Goal: Task Accomplishment & Management: Use online tool/utility

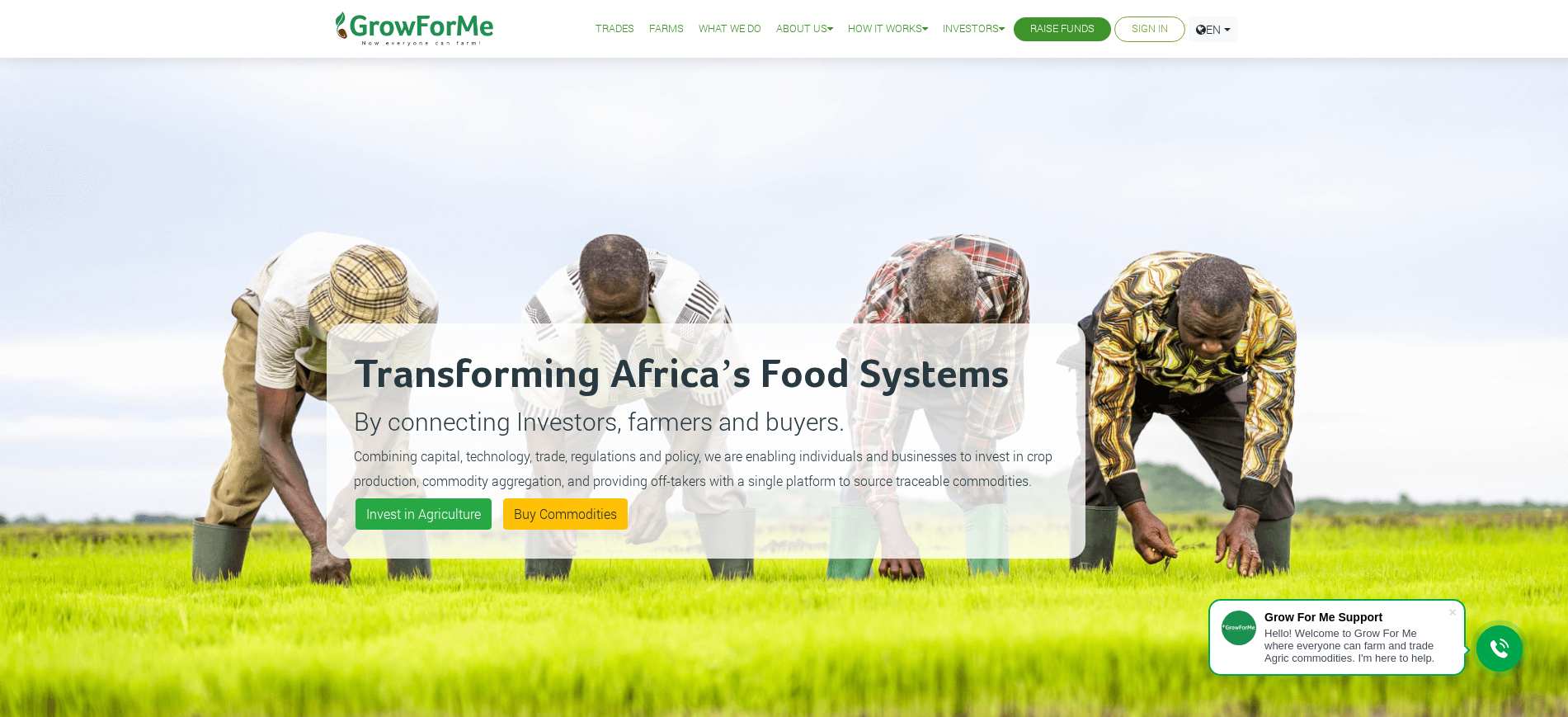
click at [1155, 30] on link "Sign In" at bounding box center [1150, 29] width 36 height 18
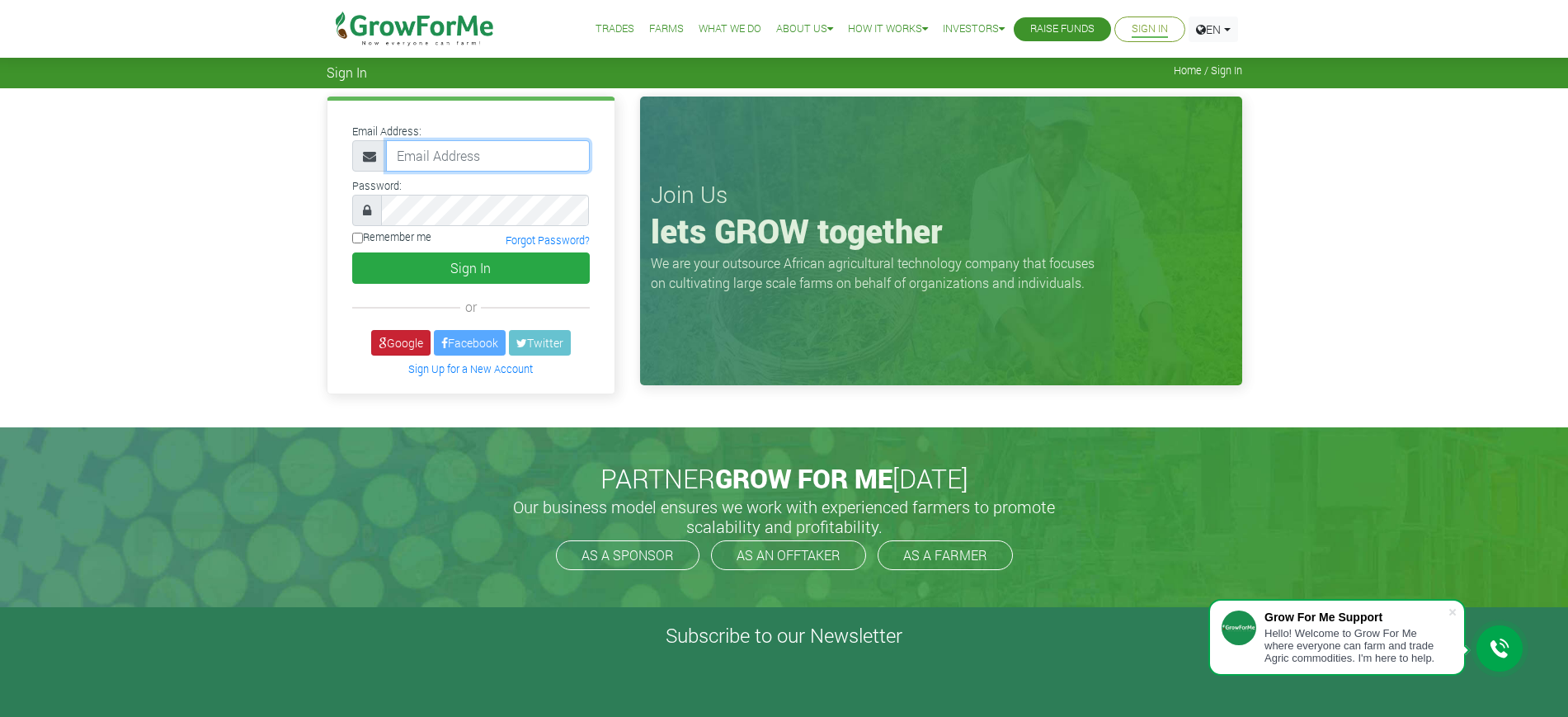
type input "mawuli@growforme.com"
click at [402, 330] on link "Google" at bounding box center [401, 342] width 60 height 25
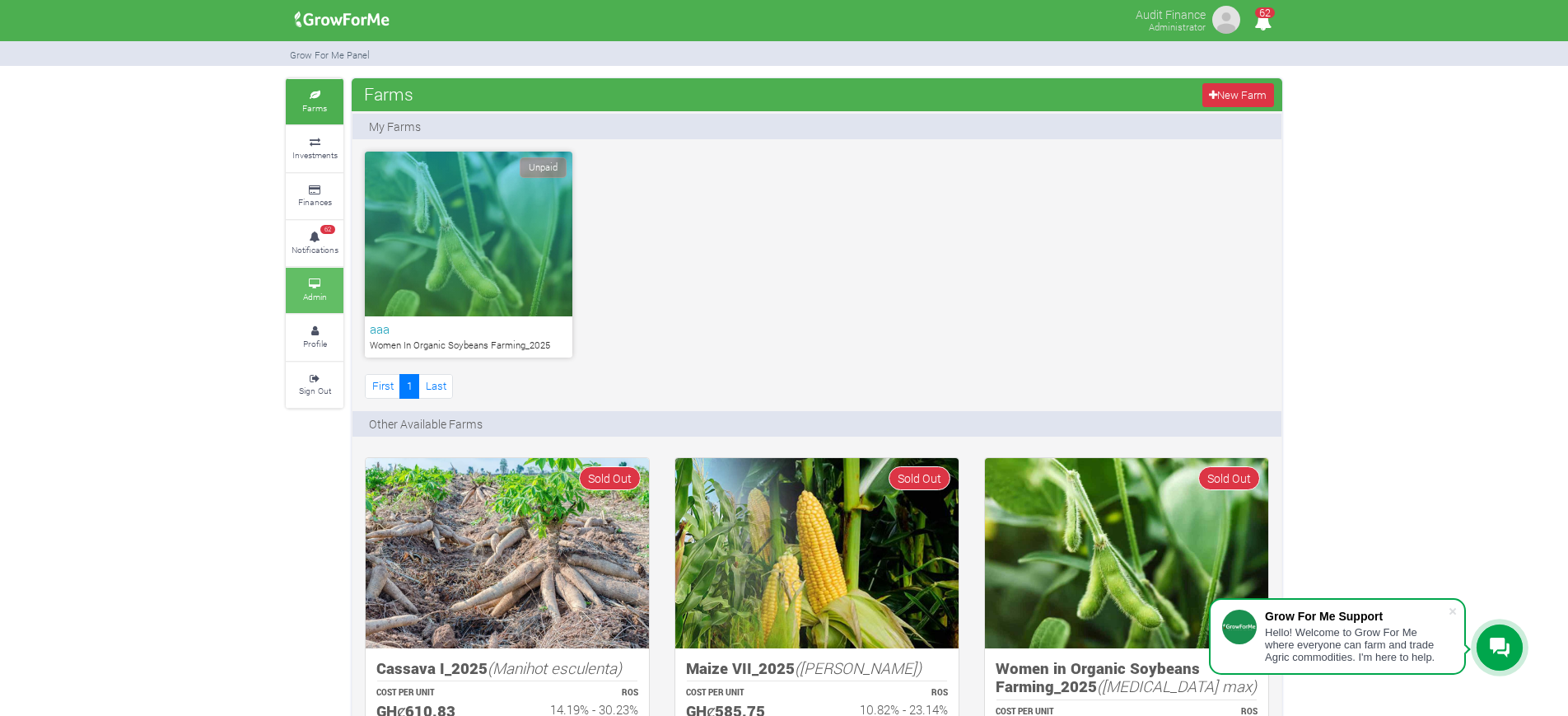
click at [307, 294] on small "Admin" at bounding box center [315, 296] width 24 height 11
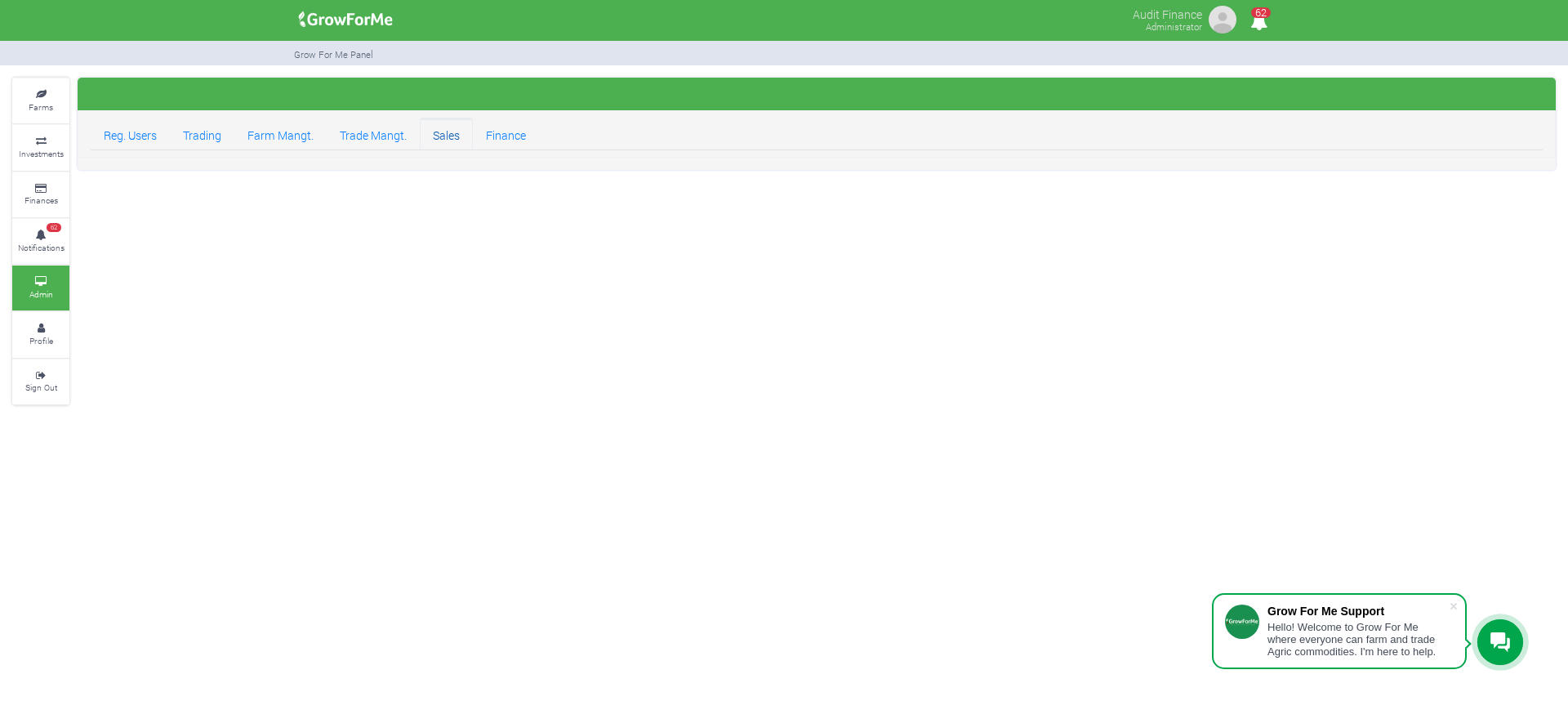
click at [448, 143] on link "Sales" at bounding box center [446, 133] width 53 height 32
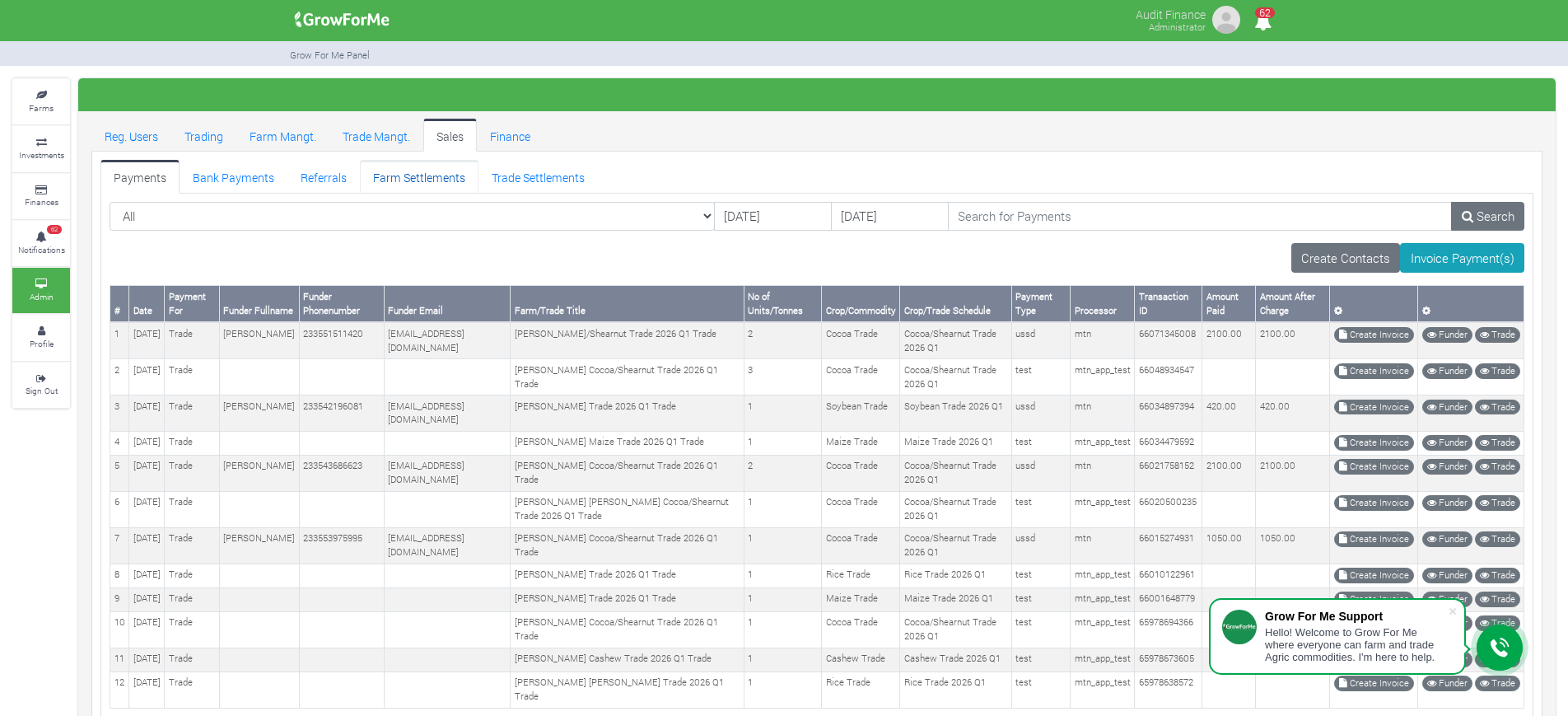
click at [408, 173] on link "Farm Settlements" at bounding box center [419, 175] width 118 height 33
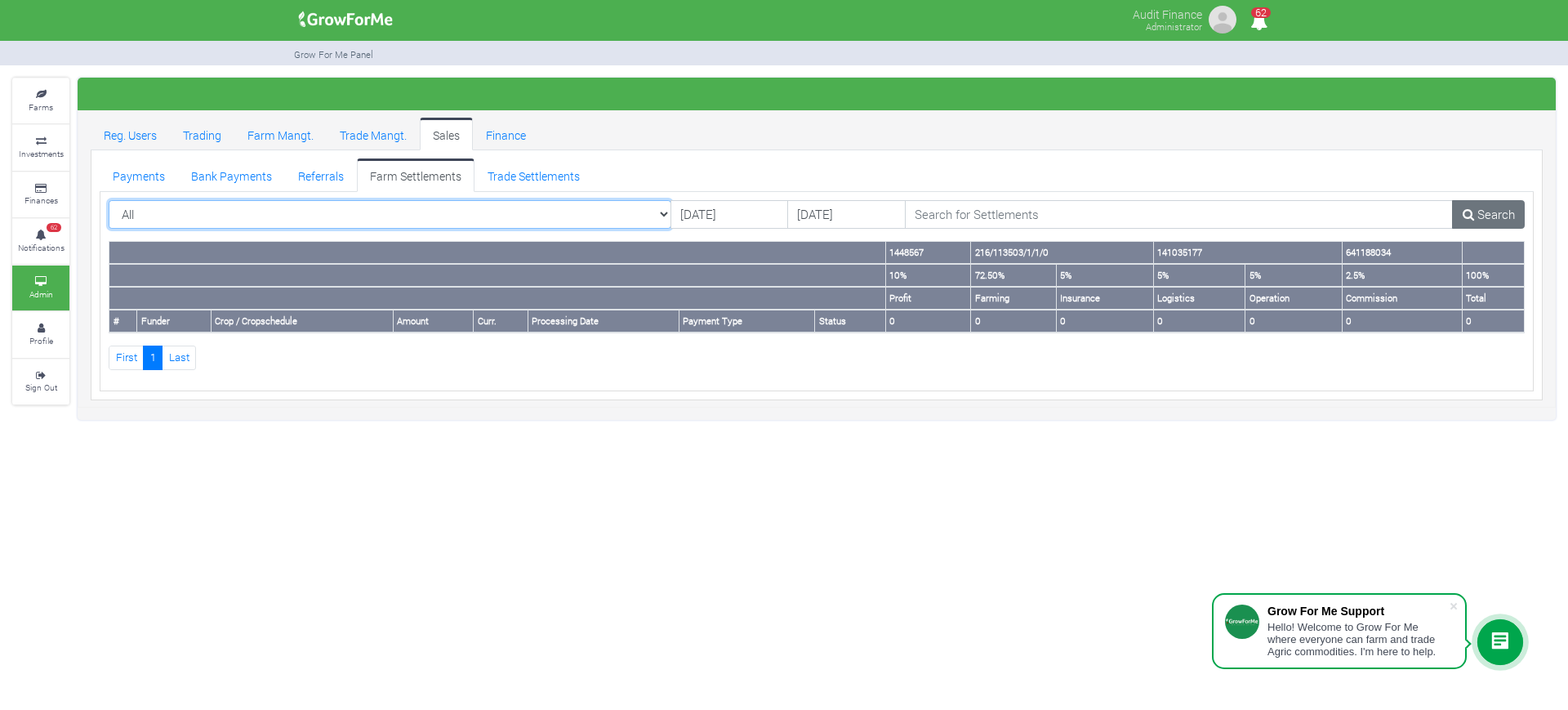
click at [624, 211] on select "All All Cabbage I_2021 - (Cabbage)" at bounding box center [389, 214] width 563 height 30
click at [594, 626] on div "Audit Finance Administrator 62" at bounding box center [784, 355] width 1568 height 710
click at [628, 217] on select "All All Cabbage I_2021 - (Cabbage)" at bounding box center [389, 214] width 563 height 30
click at [507, 136] on link "Finance" at bounding box center [506, 133] width 67 height 32
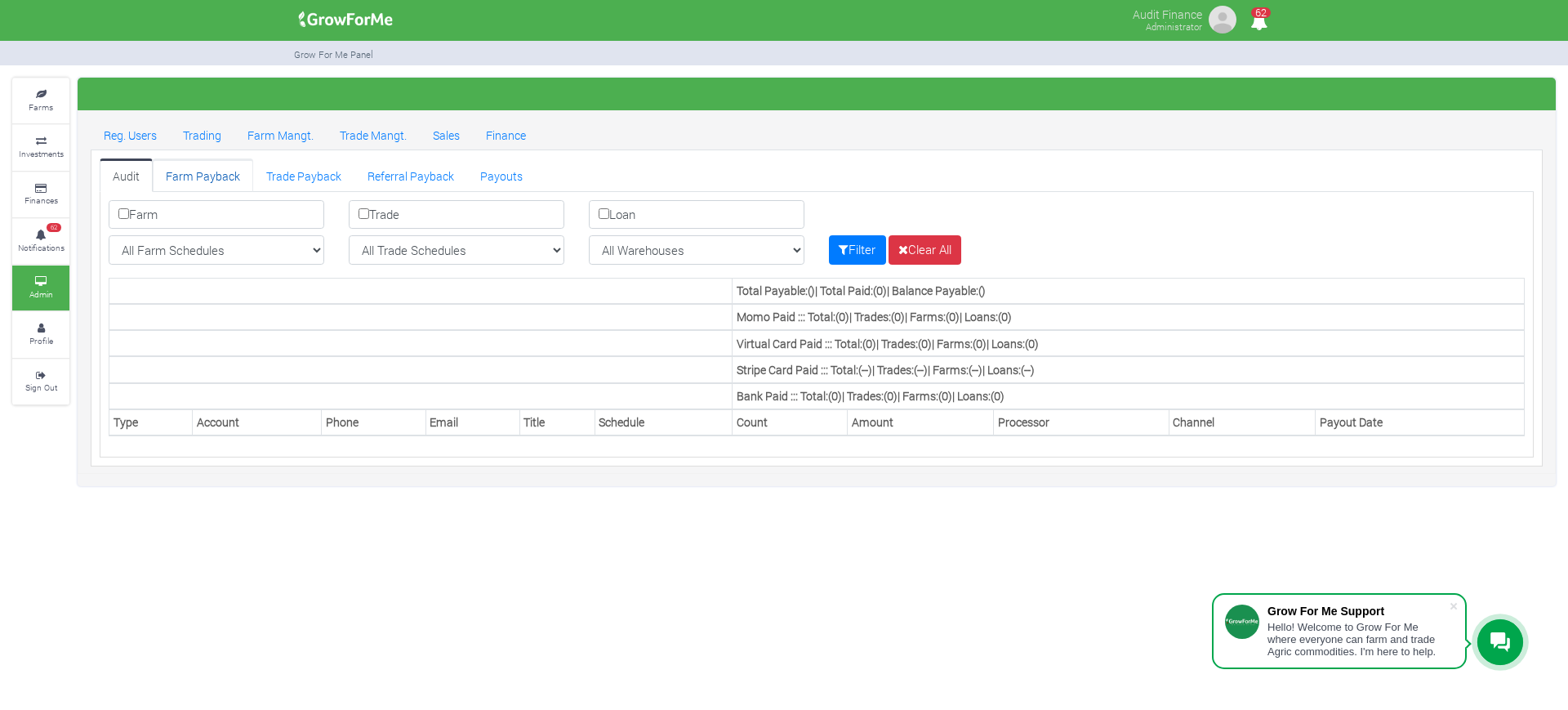
click at [206, 178] on link "Farm Payback" at bounding box center [202, 174] width 101 height 32
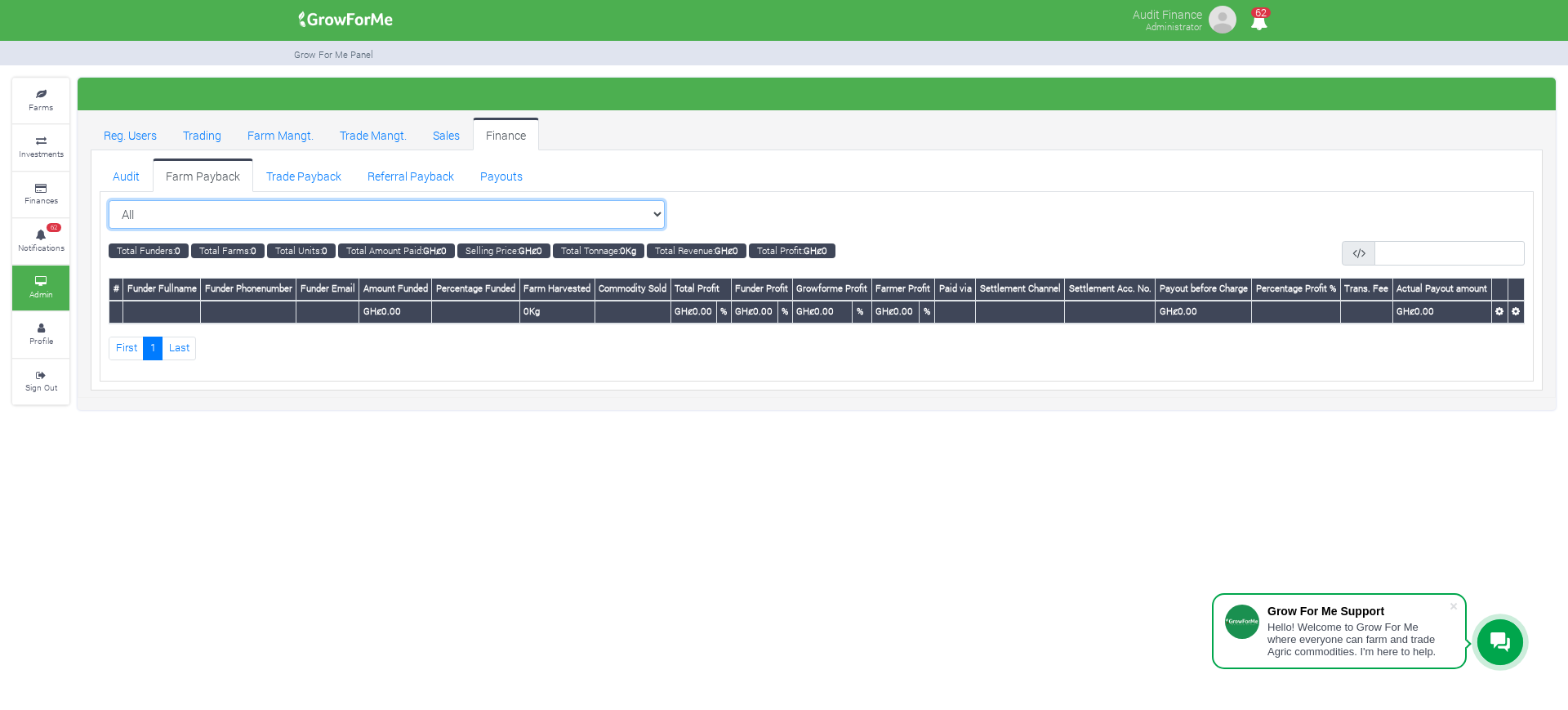
click at [605, 207] on select "All All Women in Maize VIII_2025 (Women in Maize VIII_2025)" at bounding box center [386, 214] width 556 height 30
select select "?cropschedule=41"
click at [108, 200] on select "All All Women in Maize VIII_2025 (Women in Maize VIII_2025)" at bounding box center [386, 214] width 556 height 30
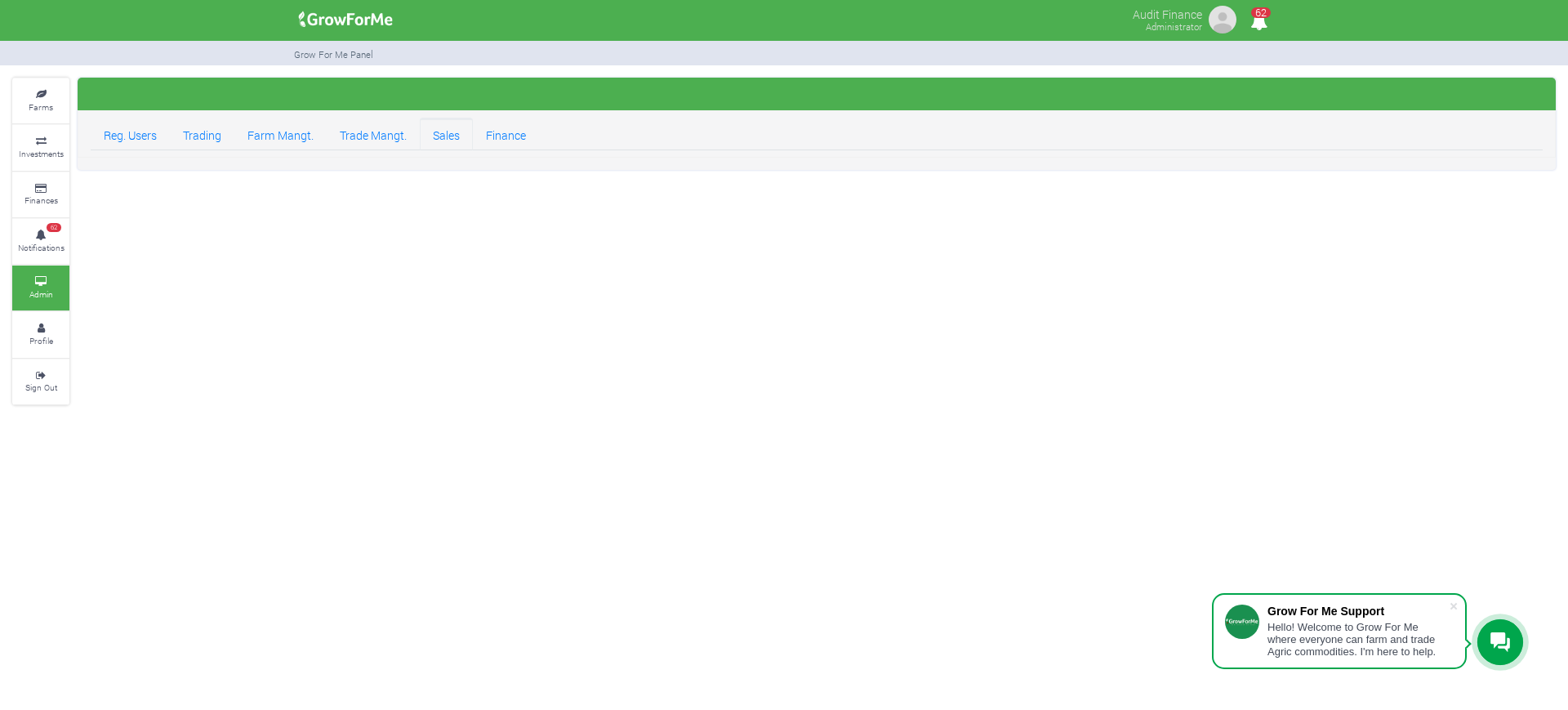
click at [447, 137] on link "Sales" at bounding box center [446, 133] width 53 height 32
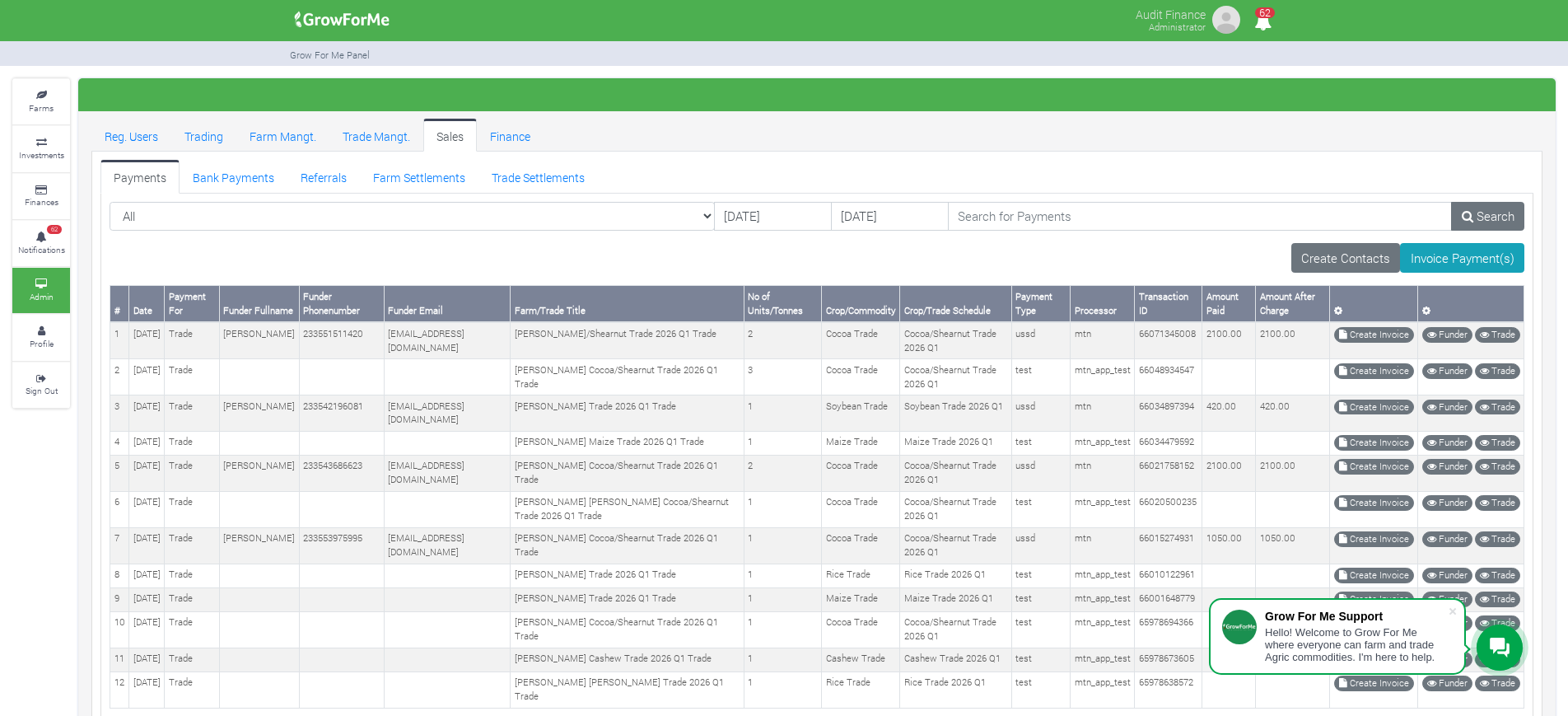
scroll to position [129, 0]
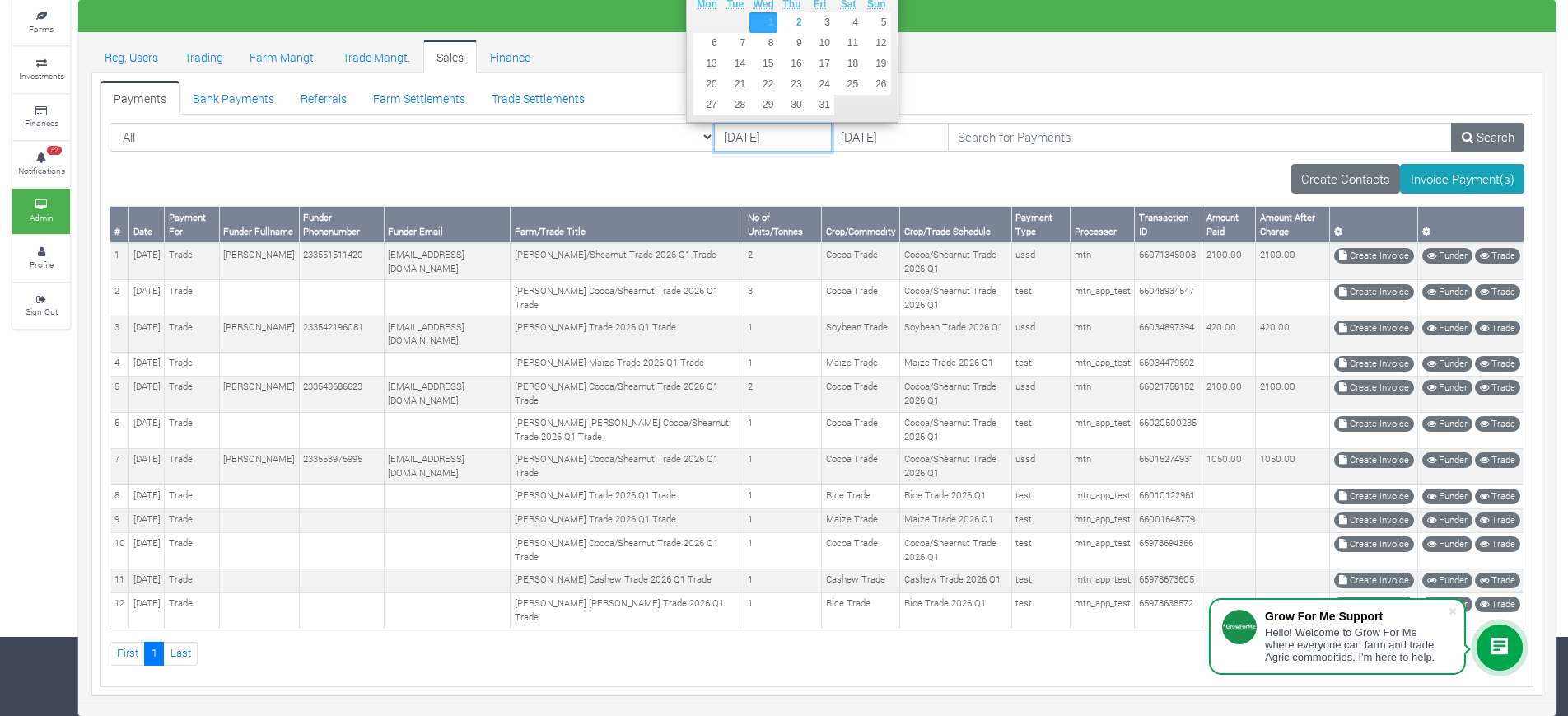
click at [714, 123] on input "01/10/2025" at bounding box center [773, 138] width 117 height 30
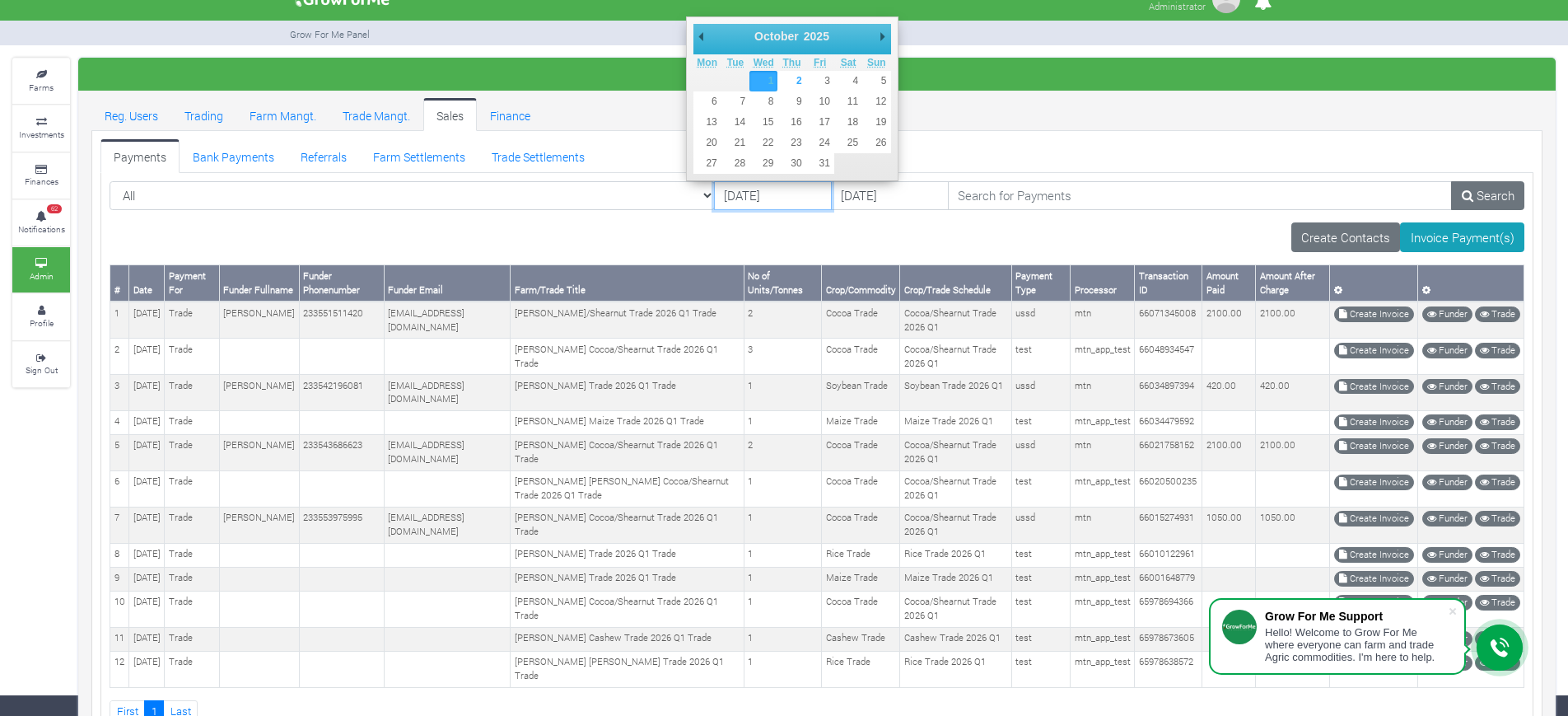
scroll to position [20, 0]
type input "[DATE]"
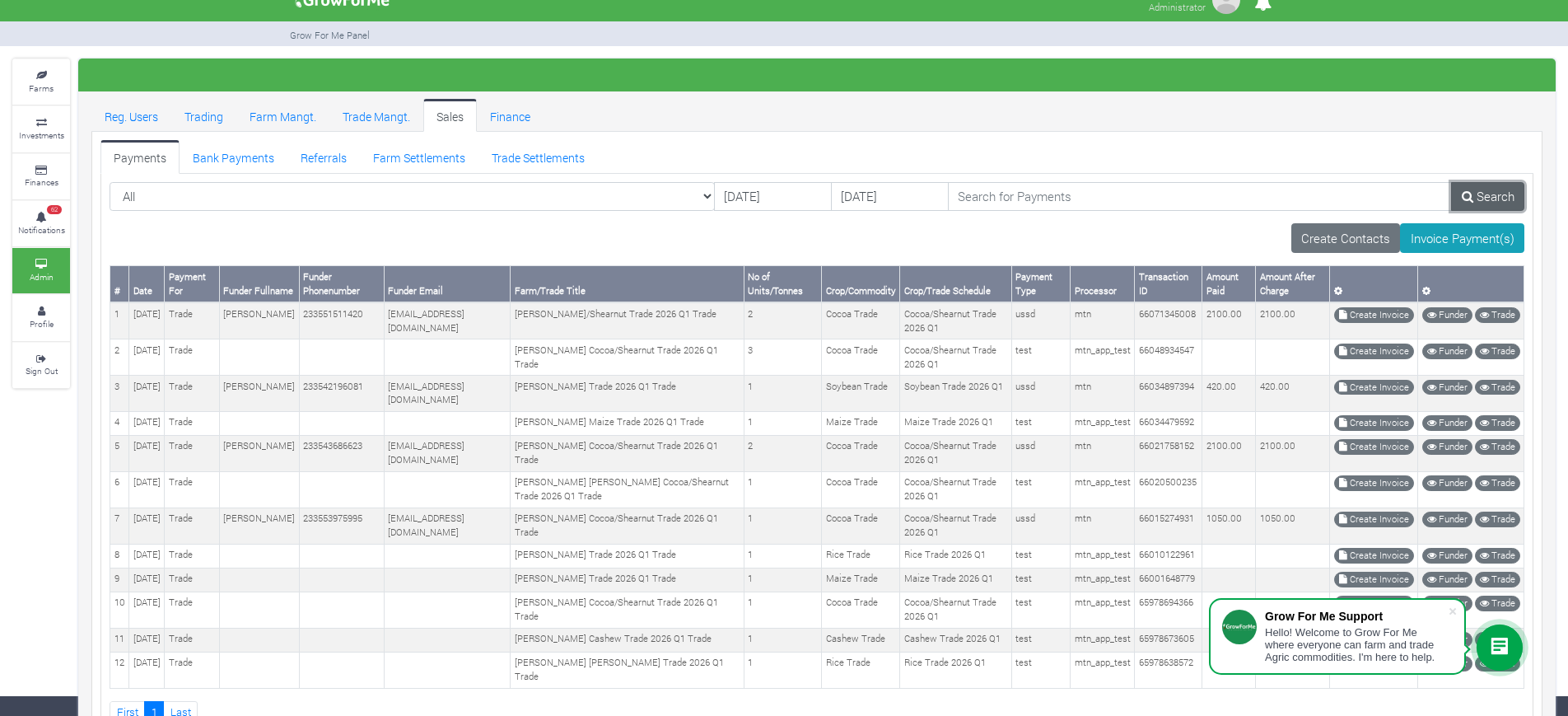
click at [1504, 200] on link "Search" at bounding box center [1487, 197] width 74 height 30
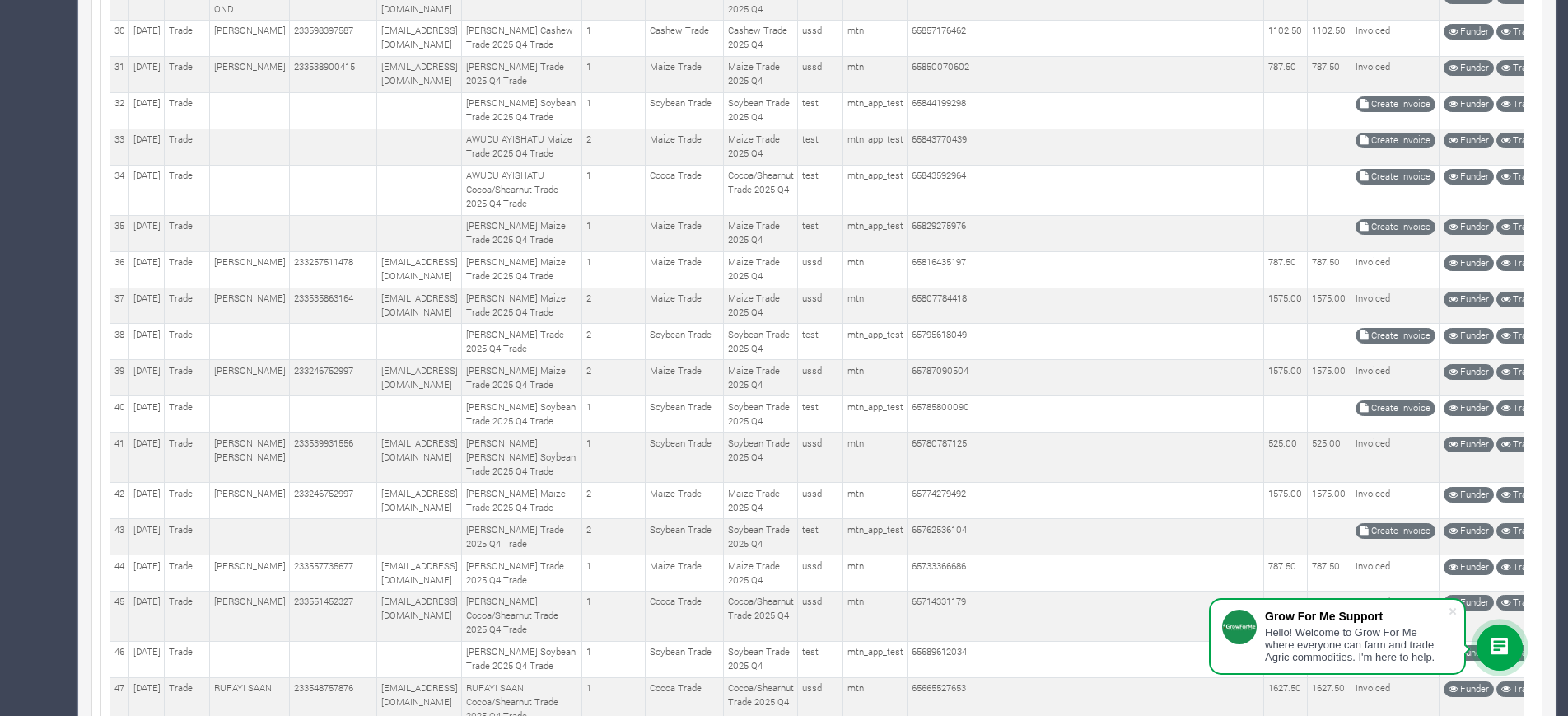
scroll to position [1508, 0]
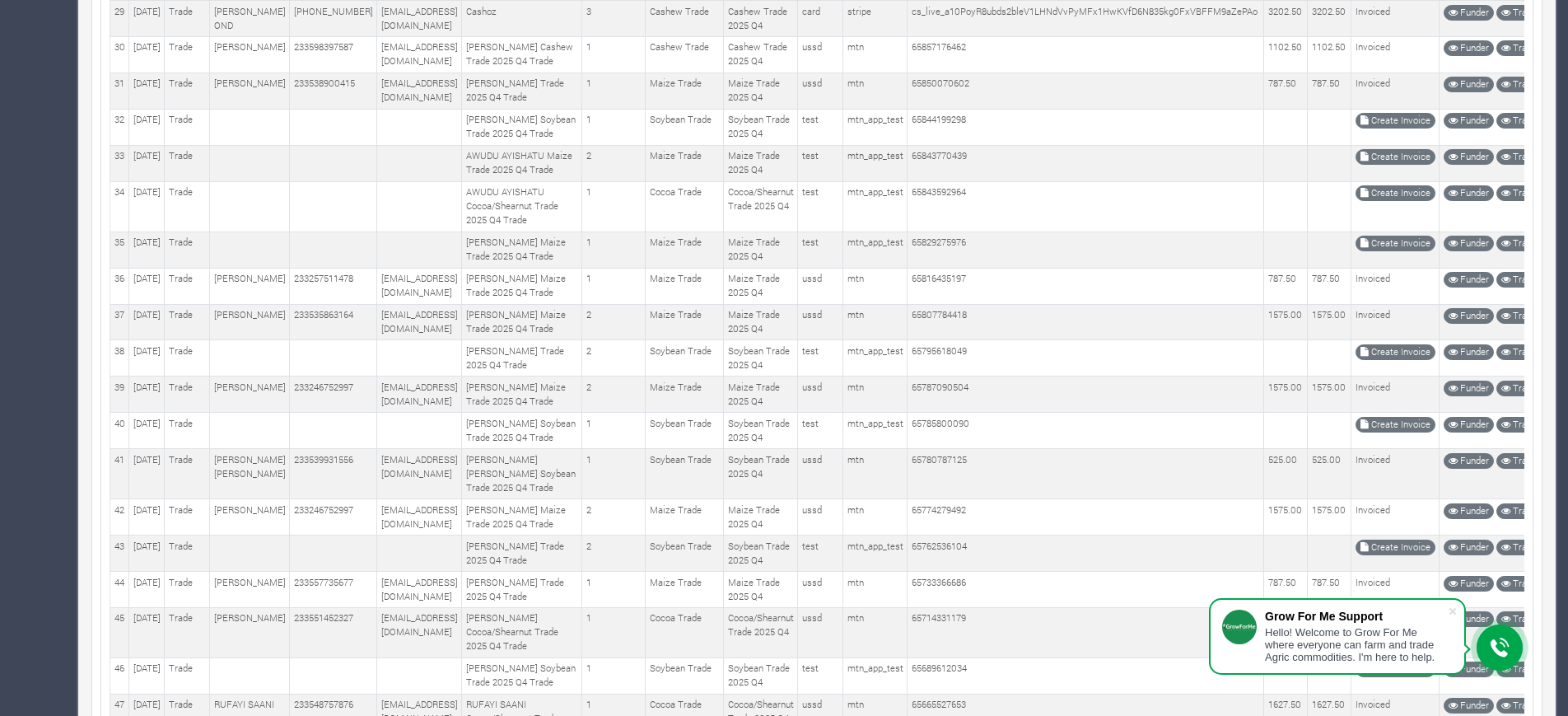
scroll to position [1484, 0]
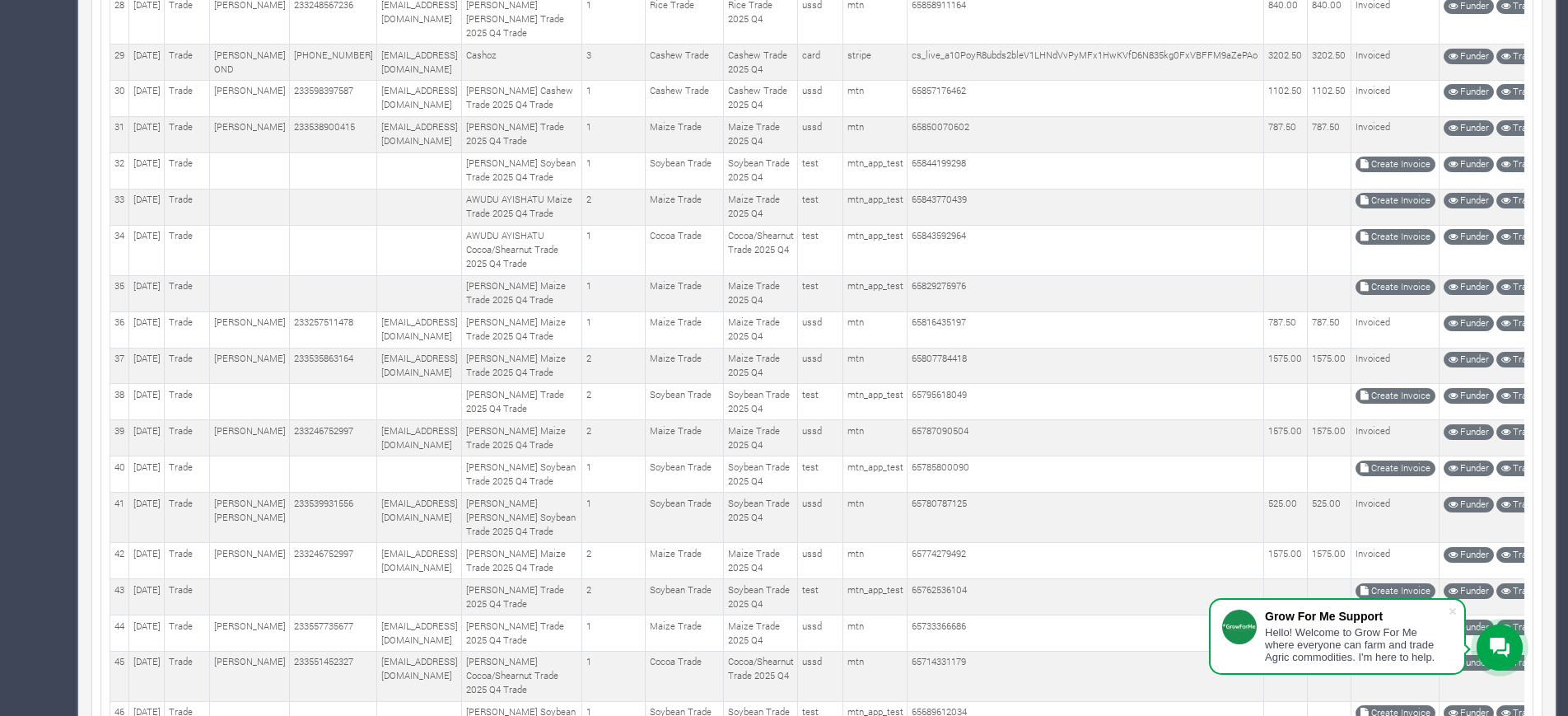
scroll to position [1442, 0]
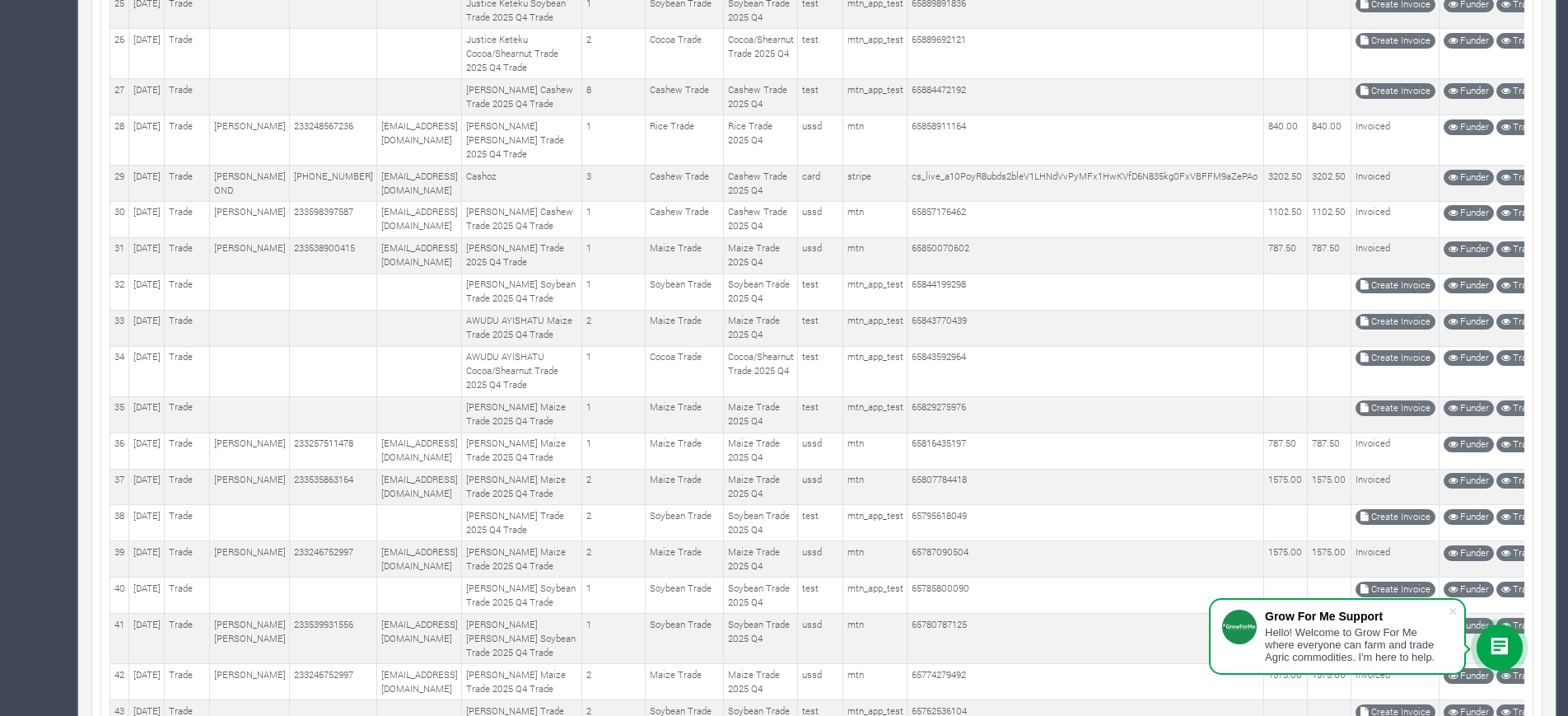
scroll to position [1322, 0]
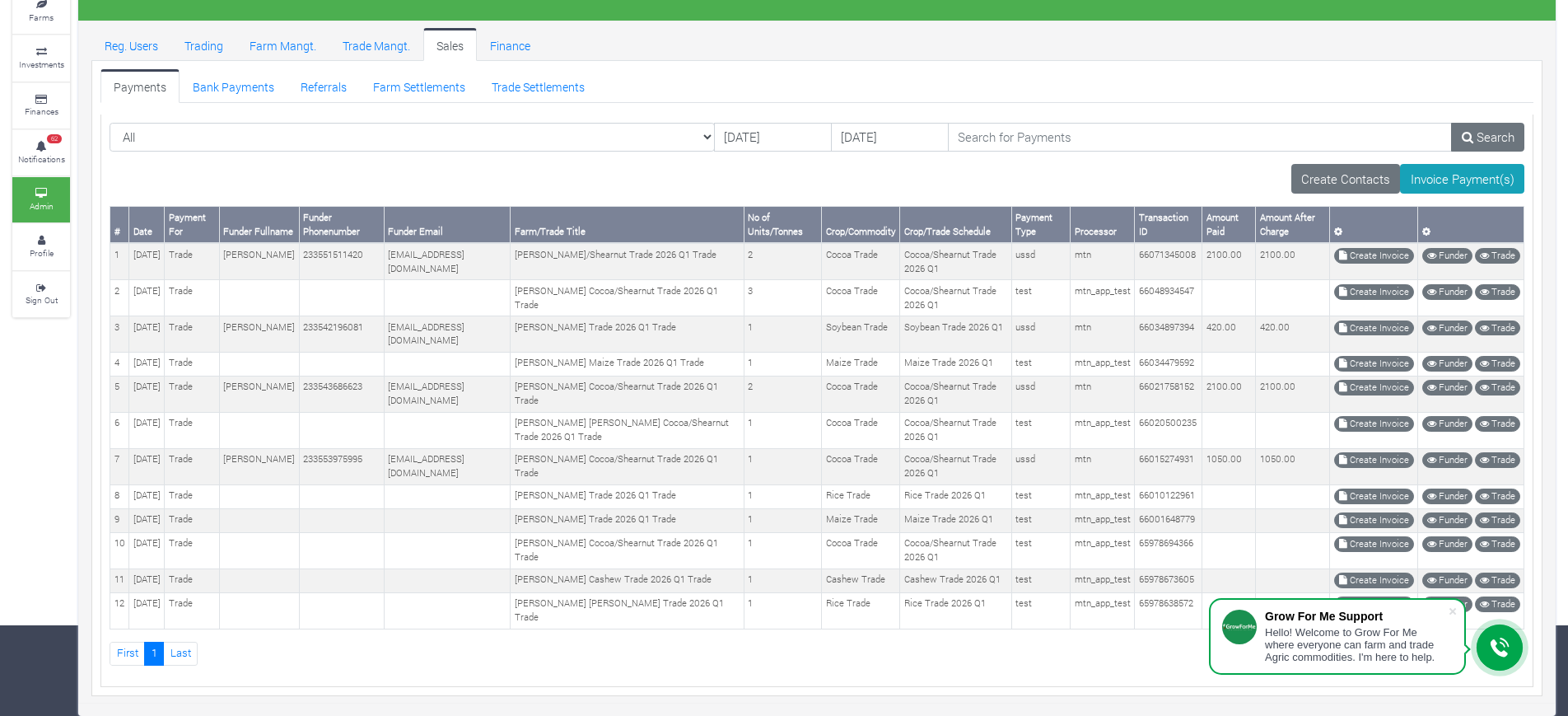
scroll to position [140, 0]
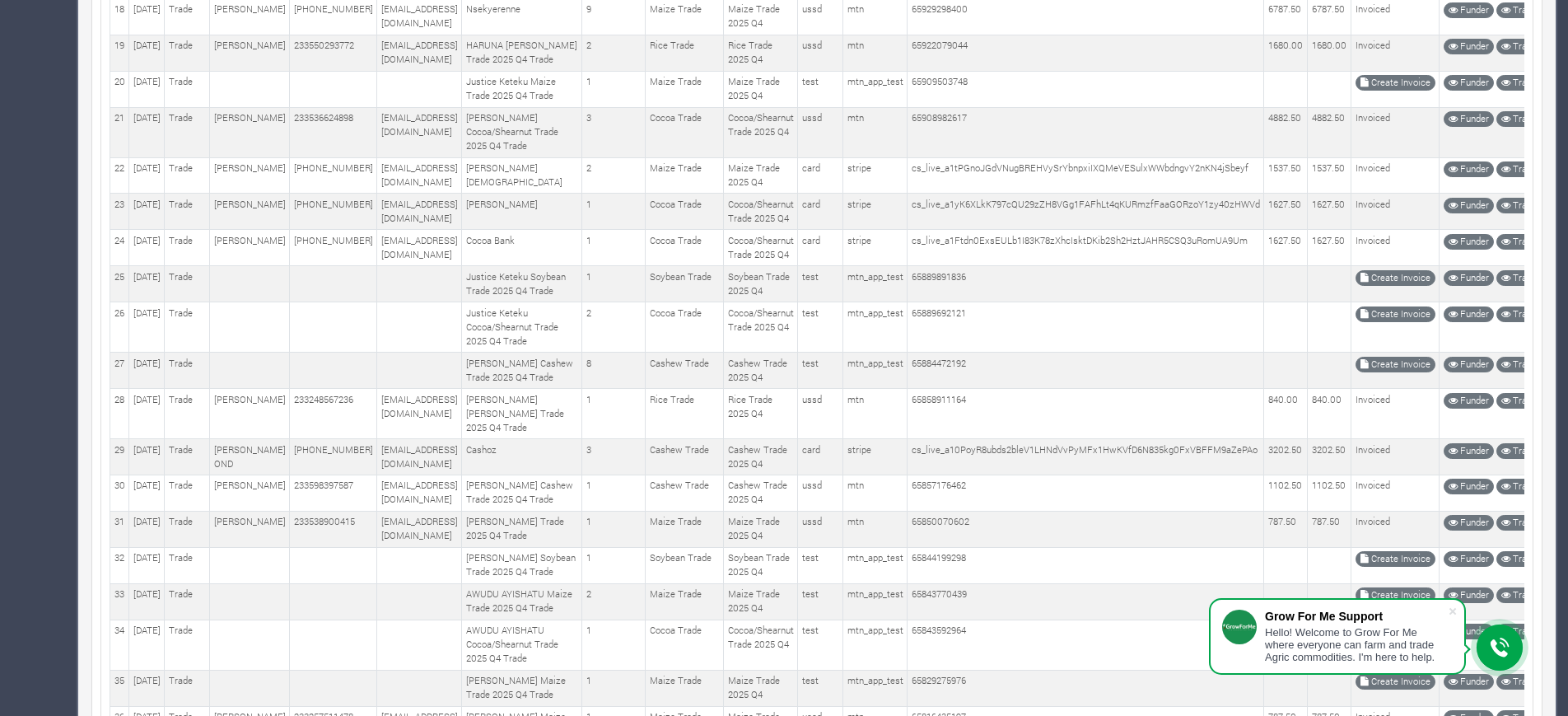
scroll to position [1053, 0]
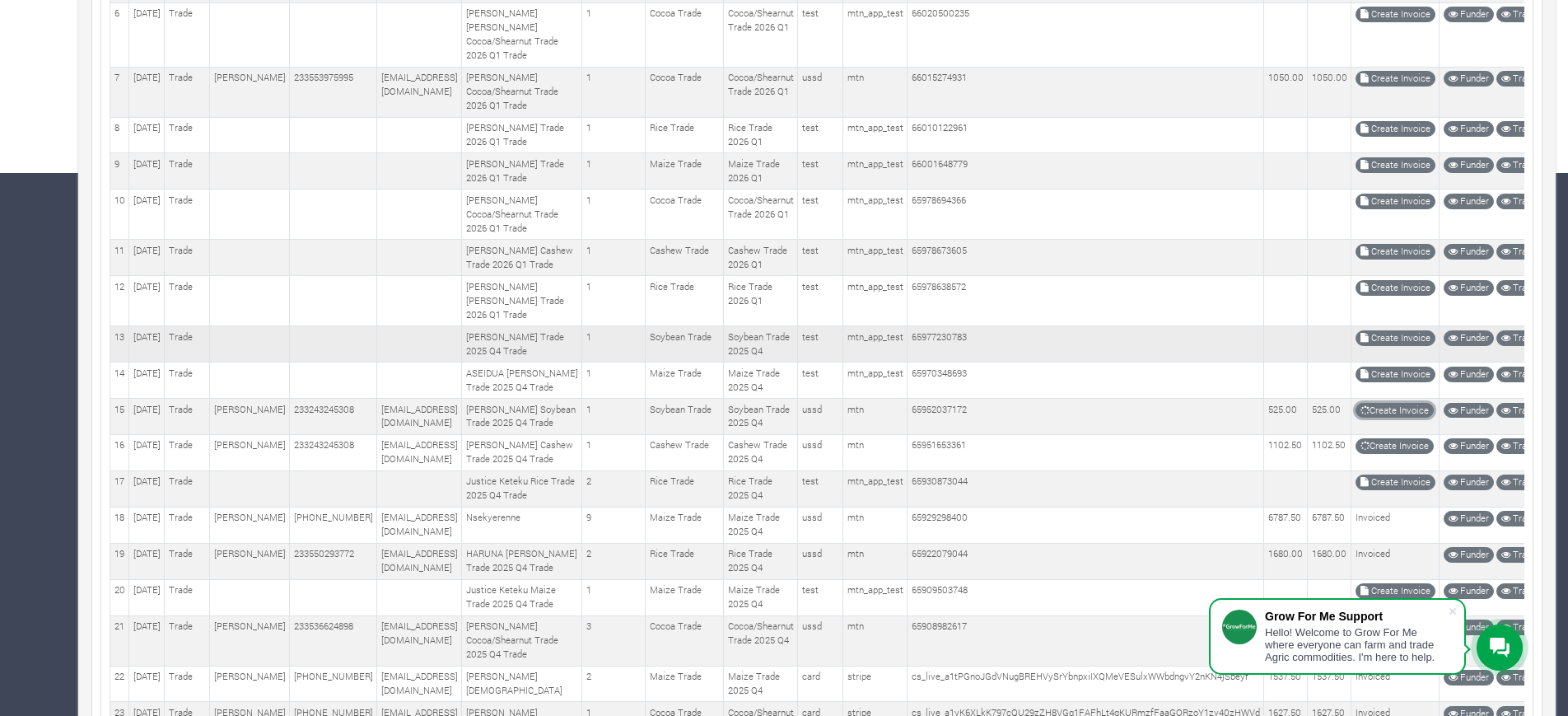
scroll to position [542, 0]
click at [1355, 88] on link "Create Invoice" at bounding box center [1396, 79] width 80 height 16
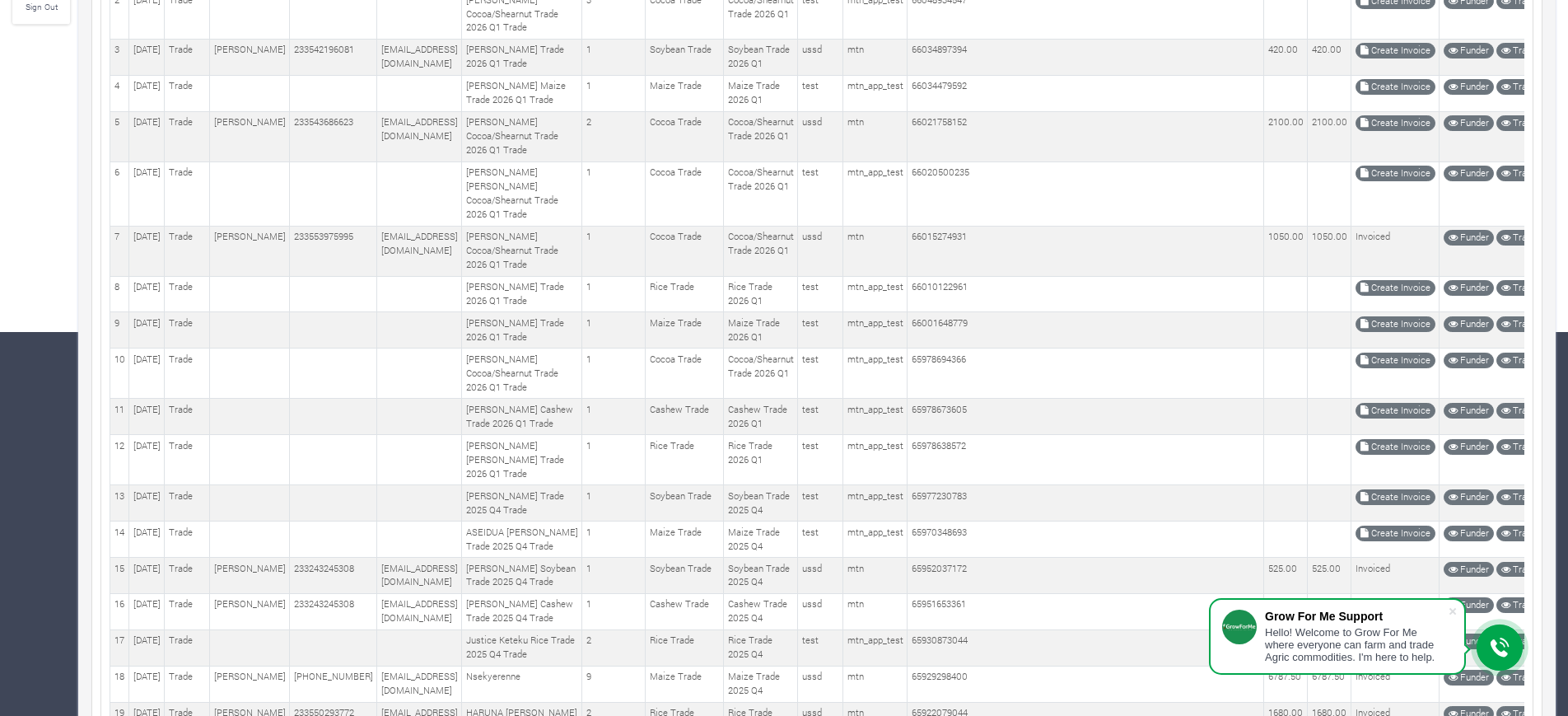
scroll to position [380, 0]
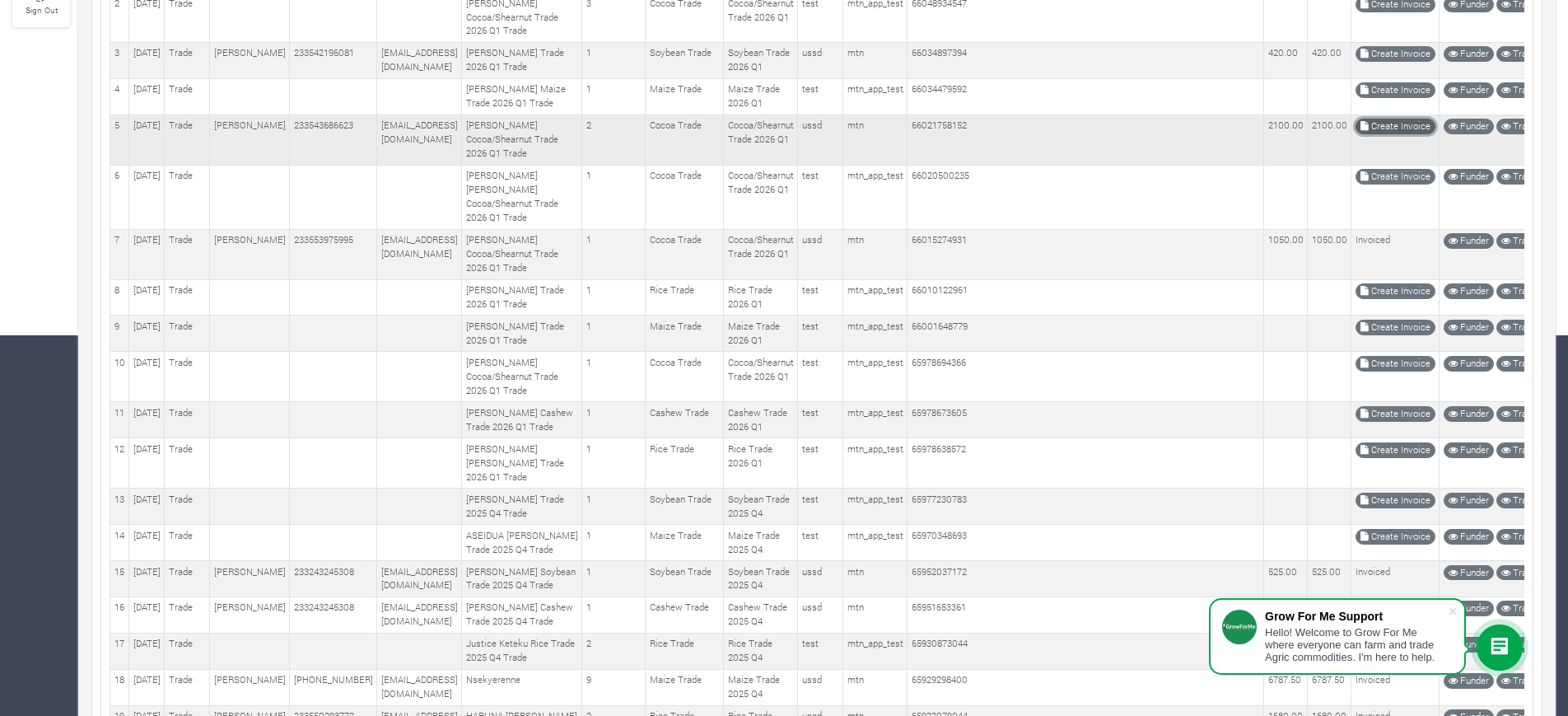
click at [1355, 134] on link "Create Invoice" at bounding box center [1396, 126] width 80 height 16
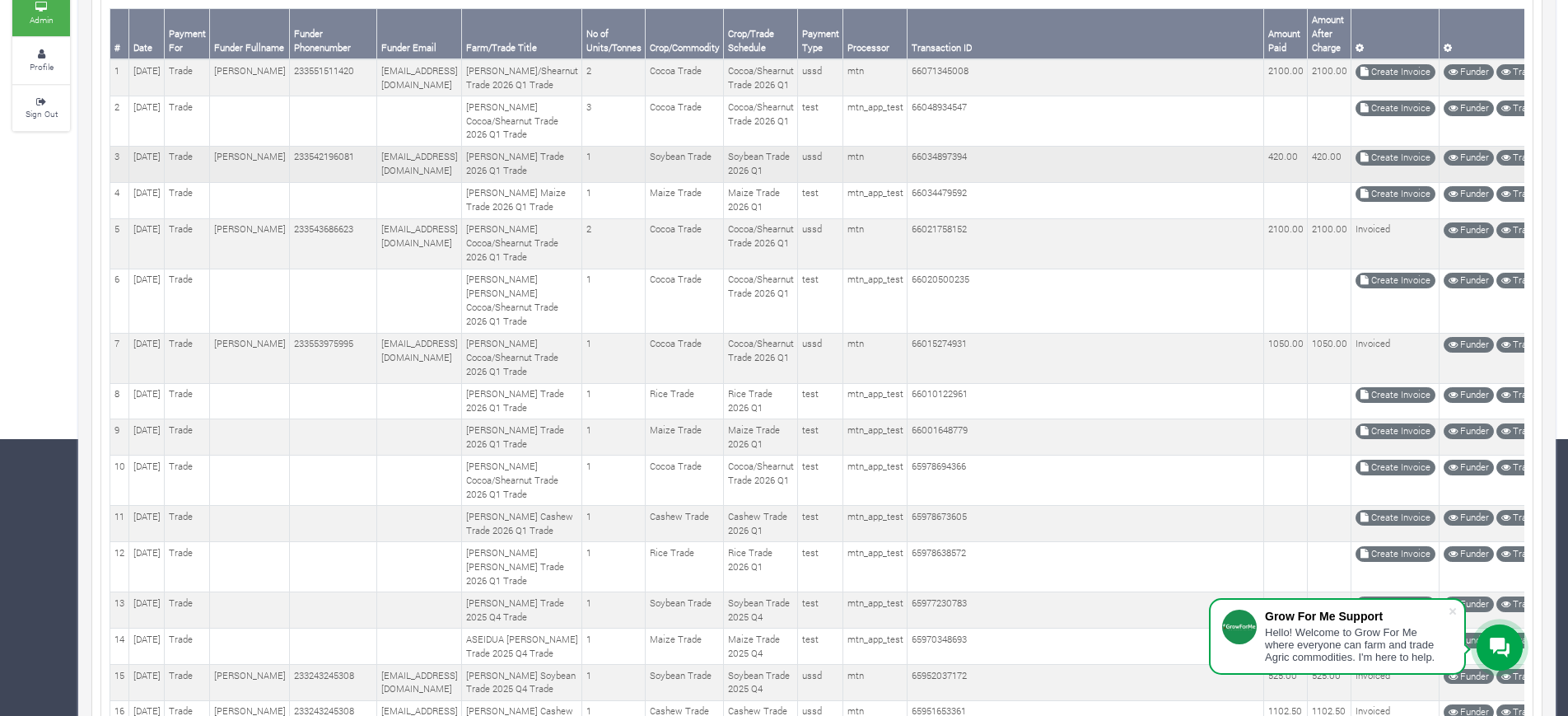
scroll to position [269, 0]
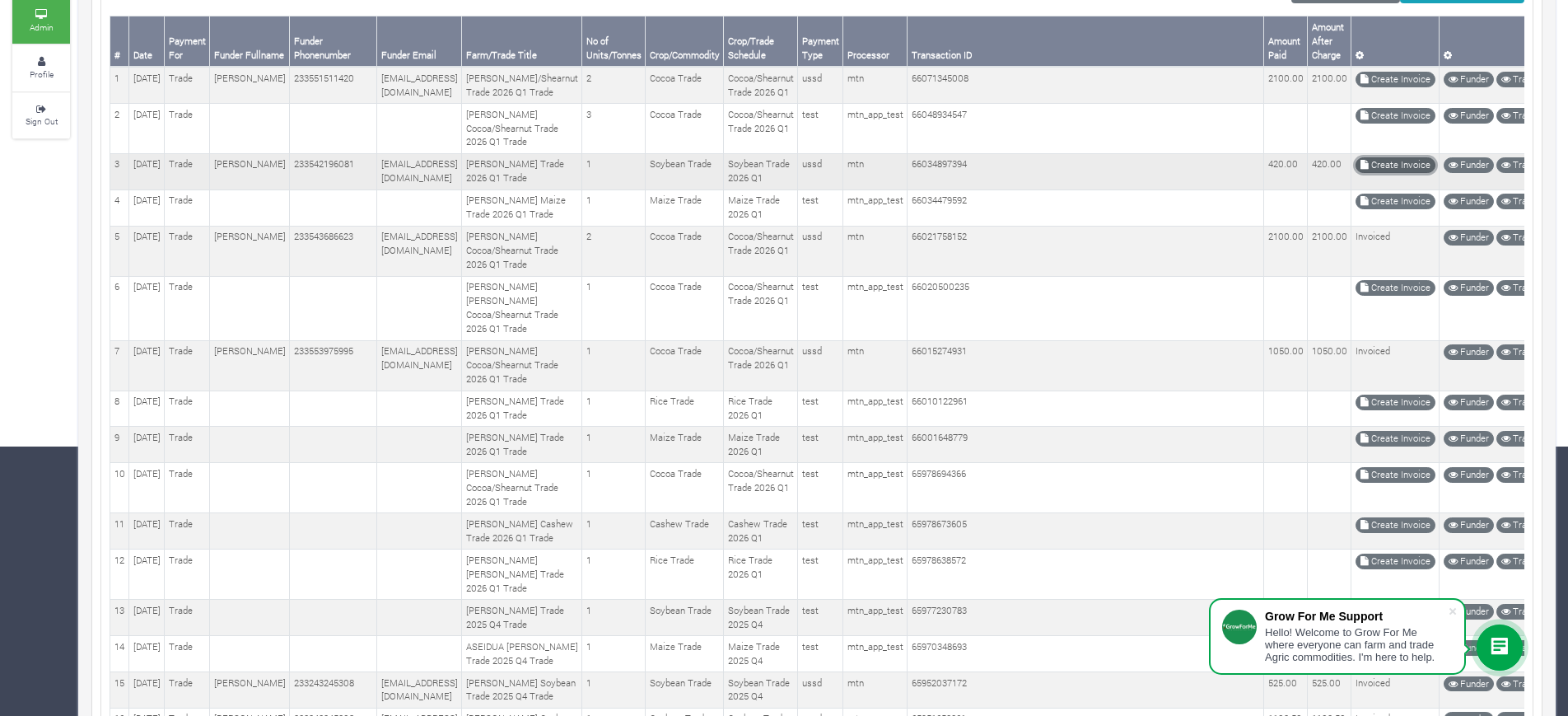
click at [1364, 172] on link "Create Invoice" at bounding box center [1396, 165] width 80 height 16
click at [1371, 79] on link "Create Invoice" at bounding box center [1396, 79] width 80 height 16
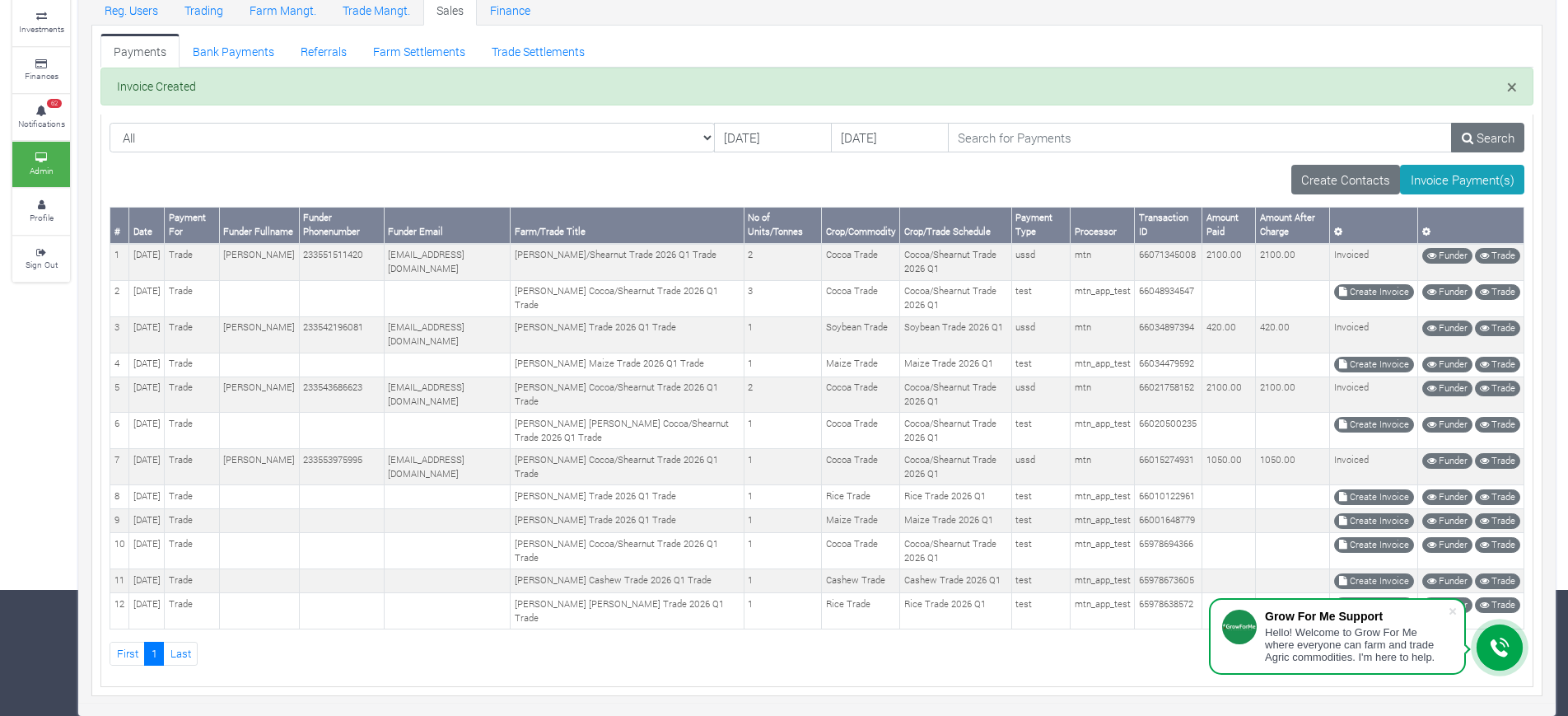
scroll to position [134, 0]
